Goal: Task Accomplishment & Management: Use online tool/utility

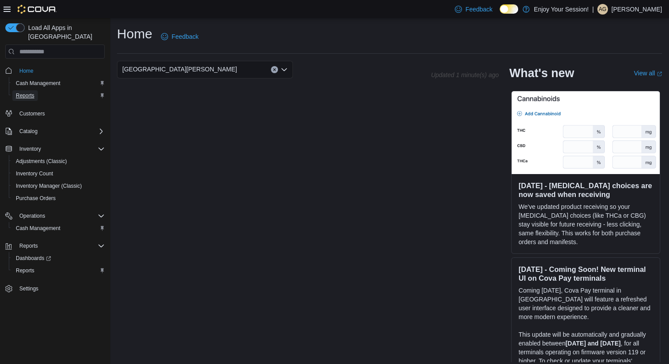
click at [21, 92] on span "Reports" at bounding box center [25, 95] width 18 height 7
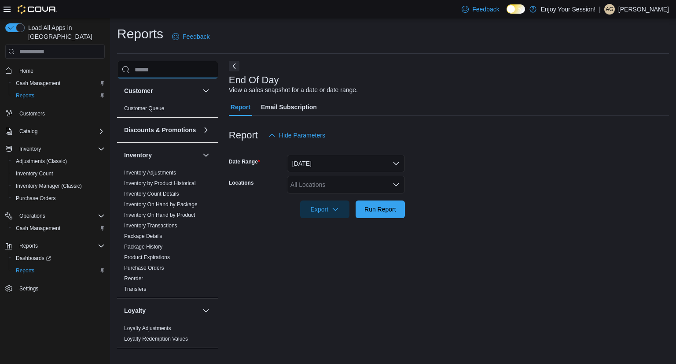
click at [169, 72] on input "search" at bounding box center [167, 70] width 101 height 18
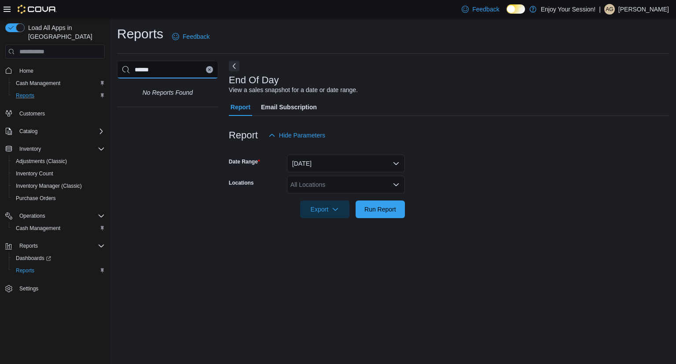
type input "******"
click at [207, 70] on button "Clear input" at bounding box center [209, 69] width 7 height 7
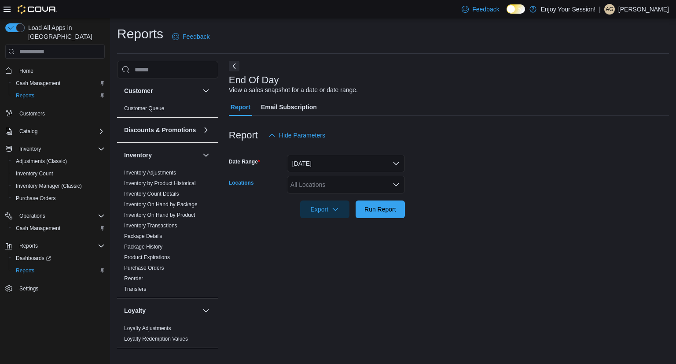
click at [348, 184] on div "All Locations" at bounding box center [346, 185] width 118 height 18
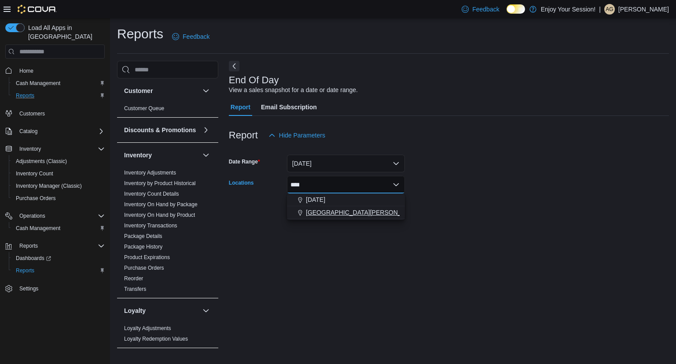
type input "****"
click at [349, 215] on span "[GEOGRAPHIC_DATA][PERSON_NAME]" at bounding box center [363, 212] width 115 height 9
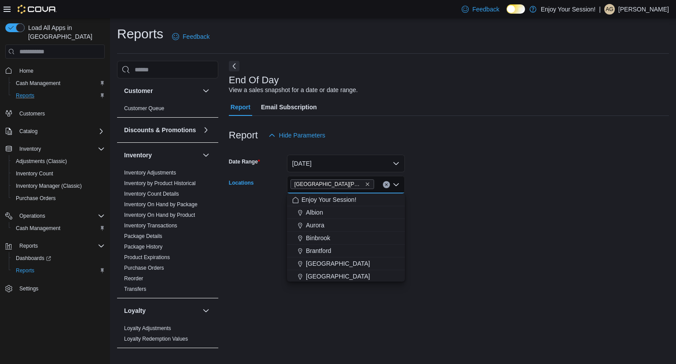
click at [470, 226] on div at bounding box center [449, 223] width 440 height 11
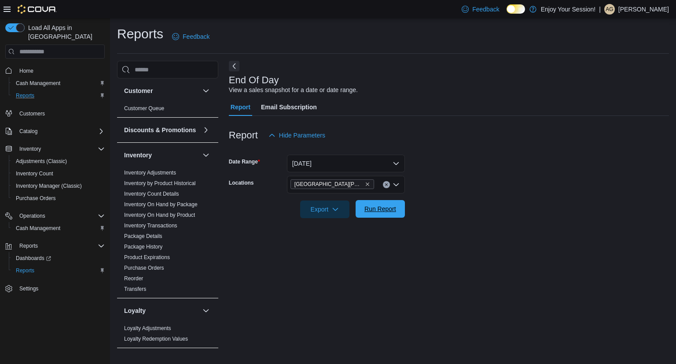
click at [403, 211] on button "Run Report" at bounding box center [380, 209] width 49 height 18
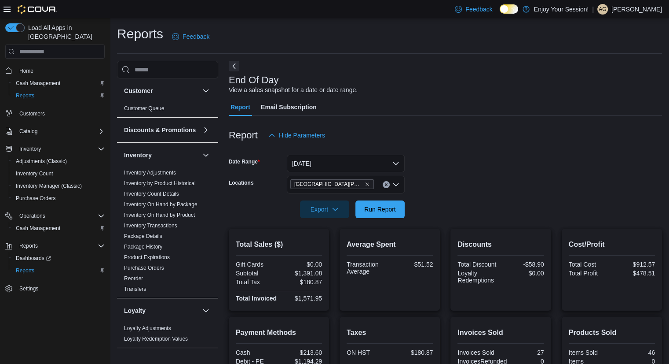
click at [114, 63] on div "Reports Feedback Customer Customer Queue Discounts & Promotions Discounts Promo…" at bounding box center [389, 254] width 559 height 473
click at [20, 67] on span "Home" at bounding box center [26, 70] width 14 height 7
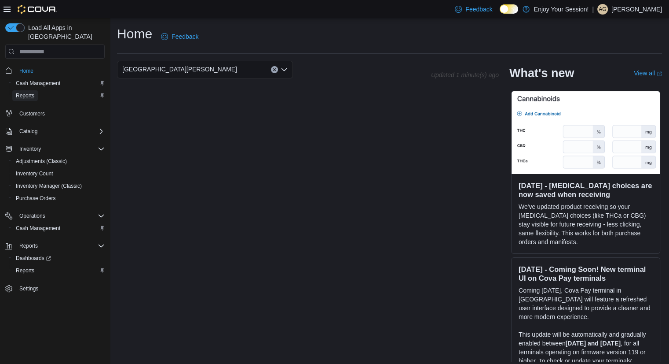
click at [36, 90] on link "Reports" at bounding box center [25, 95] width 26 height 11
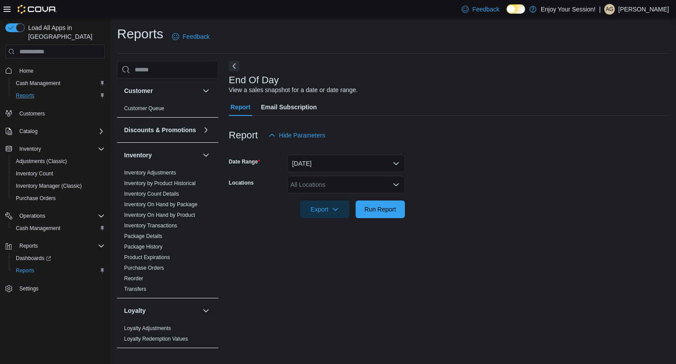
click at [412, 178] on form "Date Range [DATE] Locations All Locations Export Run Report" at bounding box center [449, 181] width 440 height 74
click at [363, 184] on div "All Locations" at bounding box center [346, 185] width 118 height 18
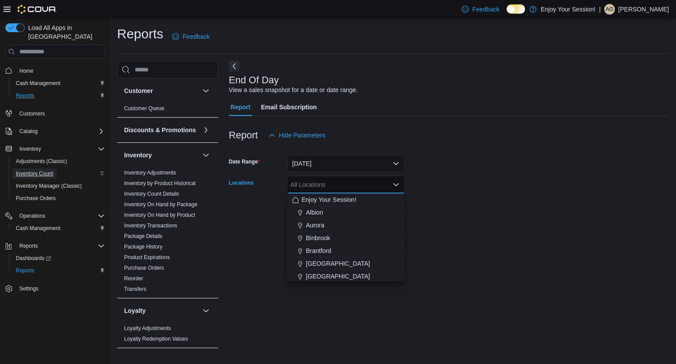
click at [46, 170] on span "Inventory Count" at bounding box center [34, 173] width 37 height 7
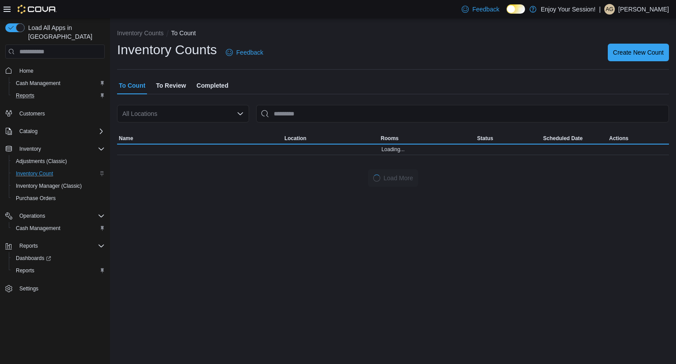
click at [186, 115] on div "All Locations" at bounding box center [183, 114] width 132 height 18
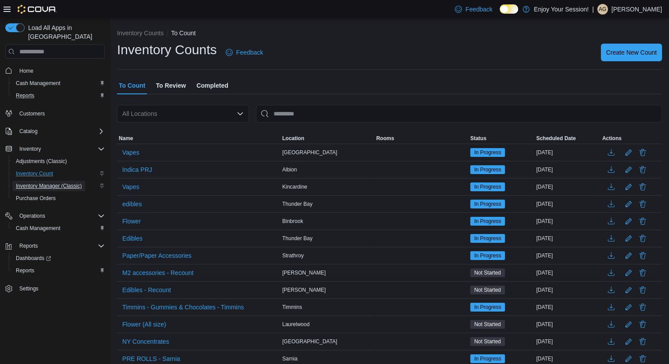
click at [40, 182] on span "Inventory Manager (Classic)" at bounding box center [49, 185] width 66 height 7
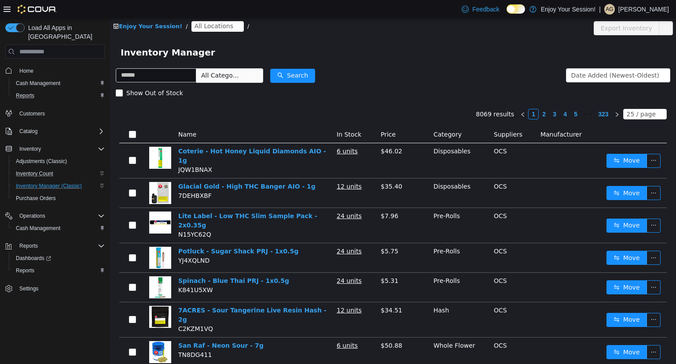
click at [208, 26] on span "All Locations" at bounding box center [214, 26] width 39 height 10
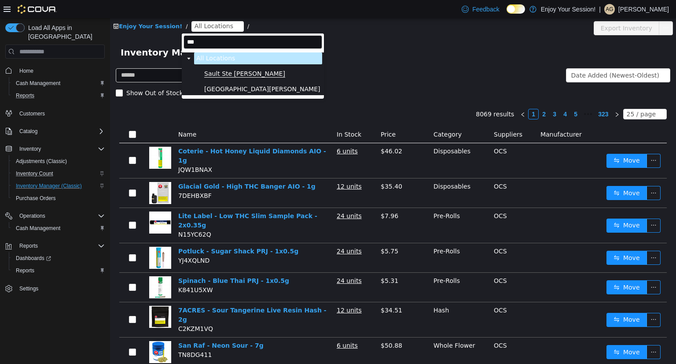
type input "***"
click at [231, 77] on span "Sault Ste [PERSON_NAME]" at bounding box center [244, 73] width 81 height 7
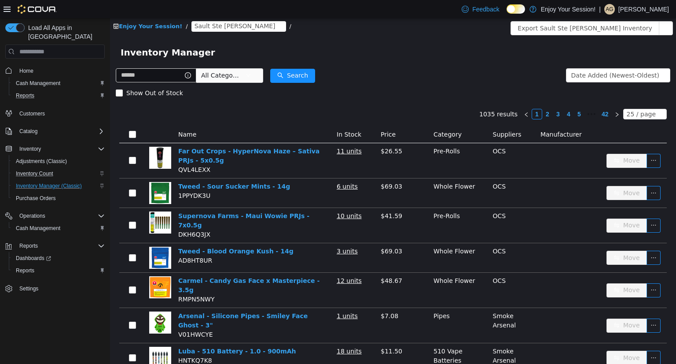
click at [242, 70] on span "All Categories" at bounding box center [223, 75] width 44 height 13
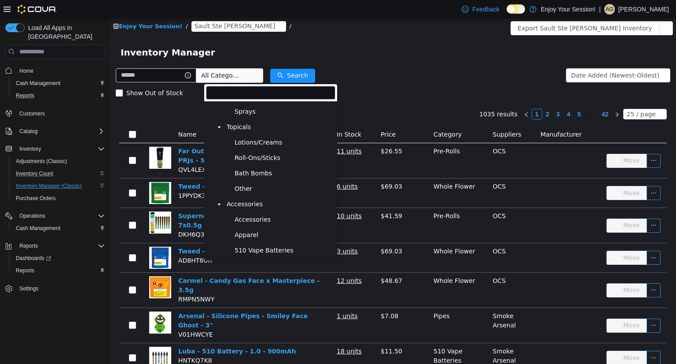
scroll to position [553, 0]
click at [248, 207] on span "Accessories" at bounding box center [245, 202] width 36 height 7
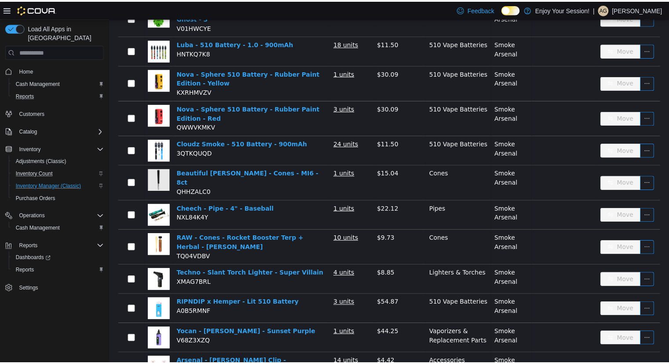
scroll to position [0, 0]
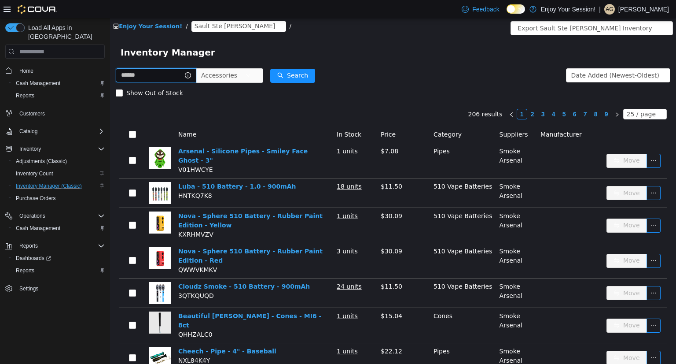
click at [180, 76] on input "text" at bounding box center [156, 75] width 81 height 14
type input "******"
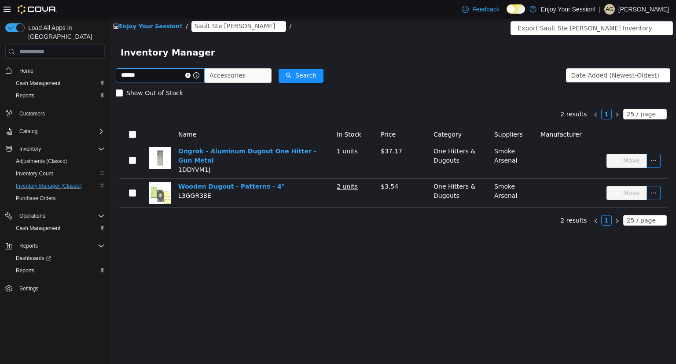
click at [191, 76] on icon "icon: close-circle" at bounding box center [187, 75] width 5 height 5
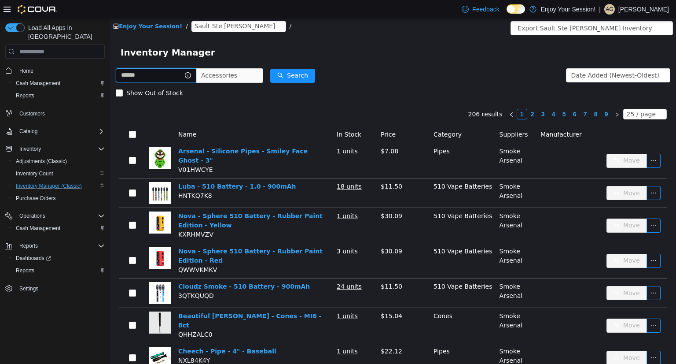
click at [180, 76] on input "text" at bounding box center [156, 75] width 81 height 14
type input "**********"
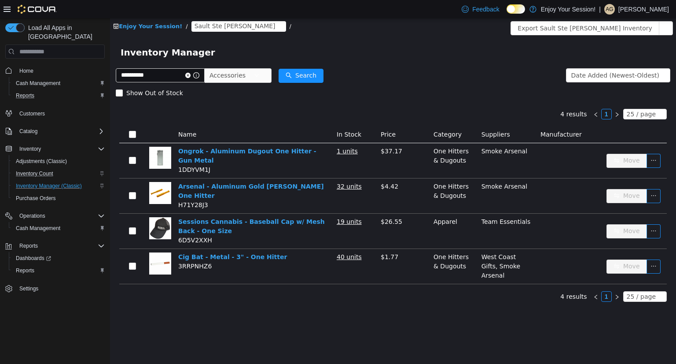
click at [191, 77] on icon "icon: close-circle" at bounding box center [187, 75] width 5 height 5
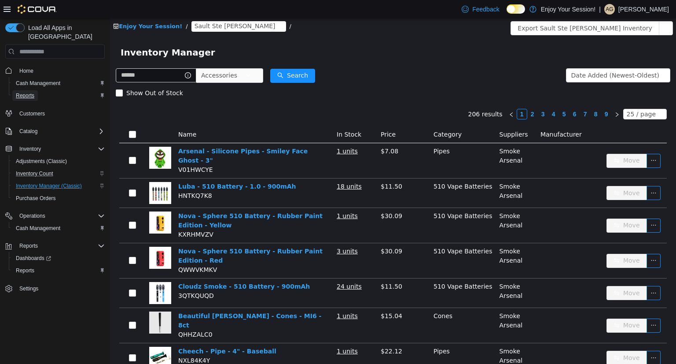
click at [29, 92] on span "Reports" at bounding box center [25, 95] width 18 height 7
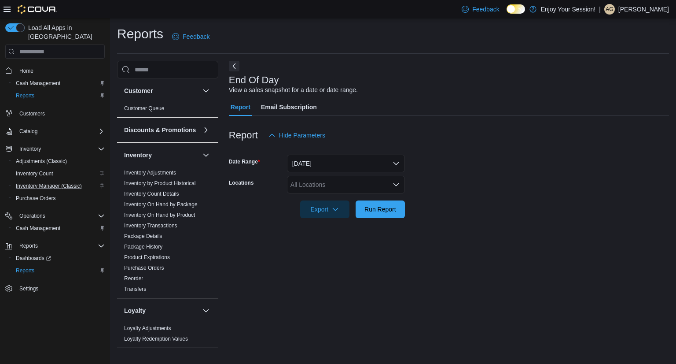
click at [295, 180] on div "All Locations" at bounding box center [346, 185] width 118 height 18
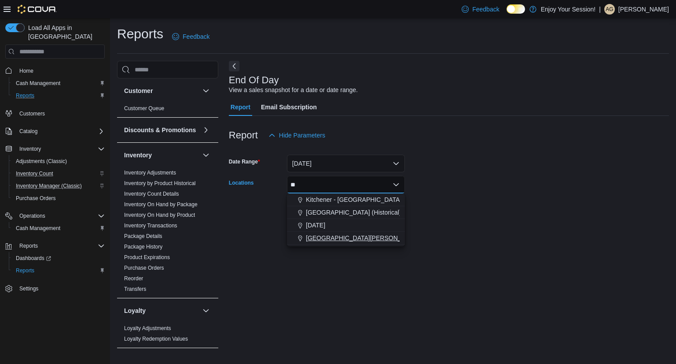
type input "**"
click at [341, 238] on span "[GEOGRAPHIC_DATA][PERSON_NAME]" at bounding box center [363, 237] width 115 height 9
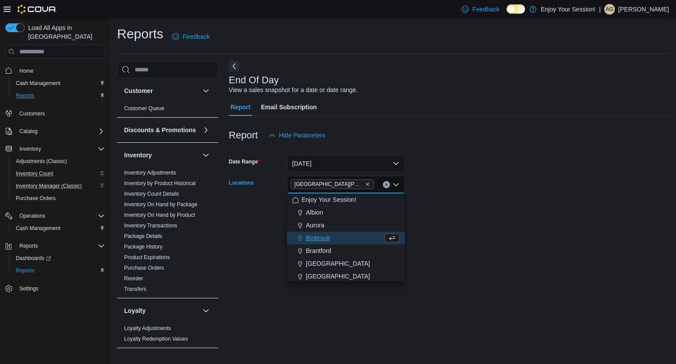
click at [575, 220] on div at bounding box center [449, 223] width 440 height 11
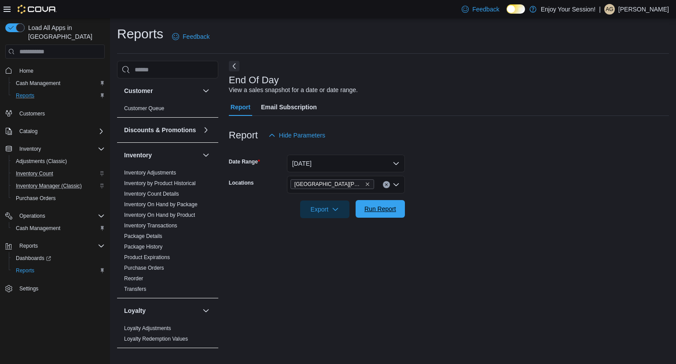
click at [393, 211] on span "Run Report" at bounding box center [380, 208] width 32 height 9
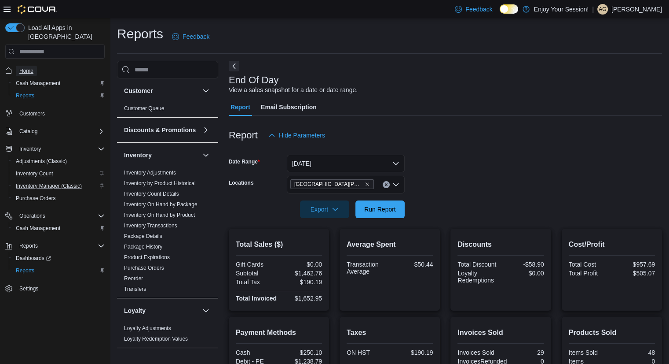
click at [30, 67] on span "Home" at bounding box center [26, 70] width 14 height 7
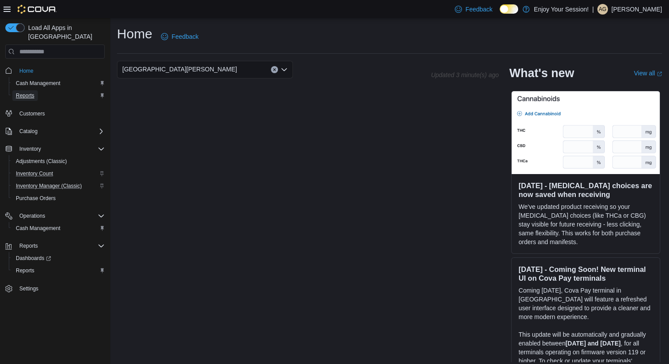
click at [25, 90] on span "Reports" at bounding box center [25, 95] width 18 height 11
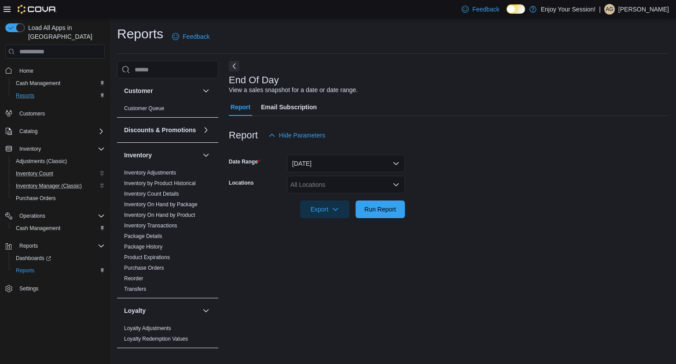
click at [325, 186] on div "All Locations" at bounding box center [346, 185] width 118 height 18
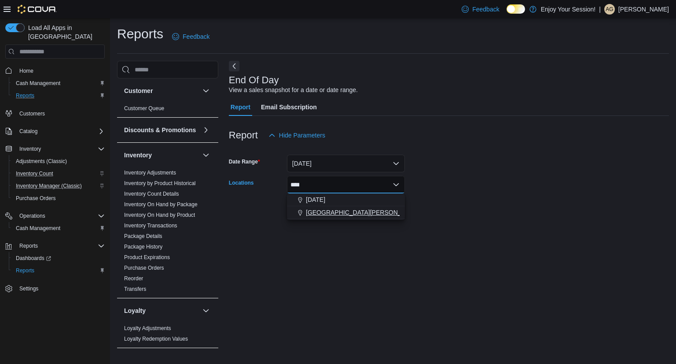
type input "****"
click at [331, 212] on span "[GEOGRAPHIC_DATA][PERSON_NAME]" at bounding box center [363, 212] width 115 height 9
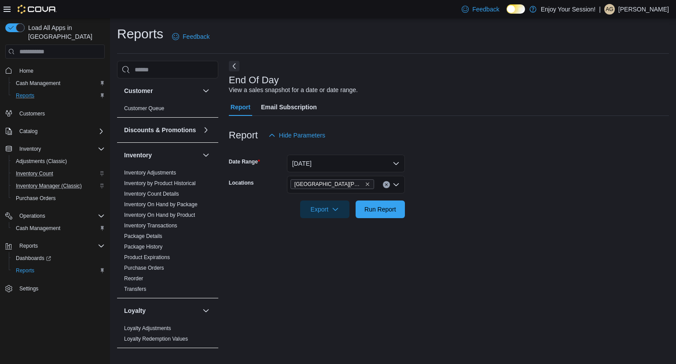
click at [482, 173] on form "Date Range [DATE] Locations [GEOGRAPHIC_DATA][PERSON_NAME] Export Run Report" at bounding box center [449, 181] width 440 height 74
click at [384, 210] on span "Run Report" at bounding box center [380, 208] width 32 height 9
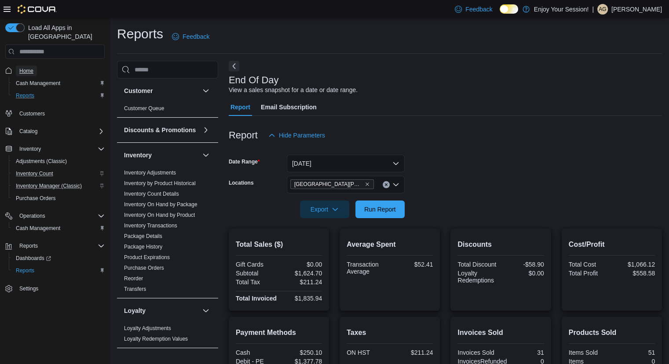
click at [30, 67] on span "Home" at bounding box center [26, 70] width 14 height 7
